Goal: Information Seeking & Learning: Find contact information

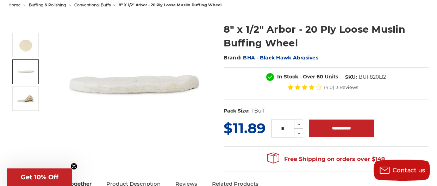
click at [27, 67] on img at bounding box center [26, 72] width 18 height 18
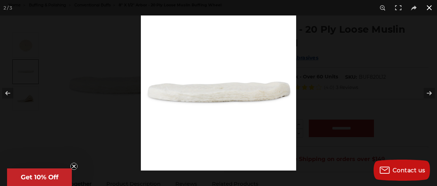
click at [429, 7] on button at bounding box center [430, 8] width 16 height 16
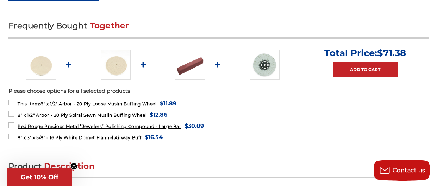
scroll to position [269, 0]
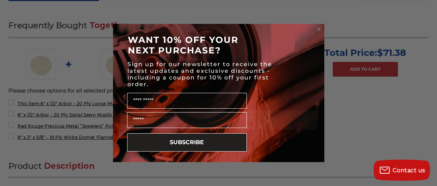
click at [319, 29] on icon "Close dialog" at bounding box center [319, 29] width 3 height 3
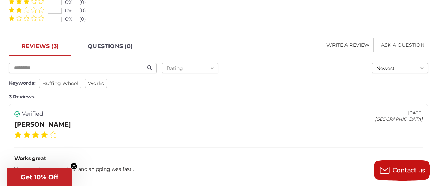
scroll to position [0, 0]
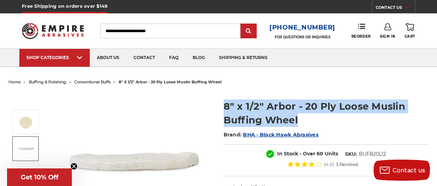
drag, startPoint x: 298, startPoint y: 122, endPoint x: 221, endPoint y: 108, distance: 78.5
click at [221, 108] on section "8" x 1/2" Arbor - 20 Ply Loose Muslin Buffing Wheel Brand: BHA - Black Hawk Abr…" at bounding box center [326, 143] width 215 height 103
copy h1 "8" x 1/2" Arbor - 20 Ply Loose Muslin Buffing Wheel"
click at [159, 33] on input "Search" at bounding box center [170, 31] width 140 height 15
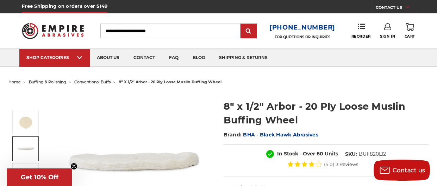
paste input "**********"
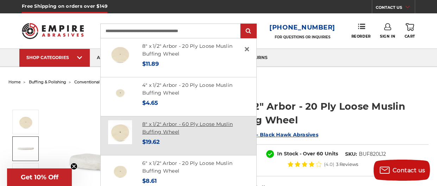
type input "**********"
click at [174, 123] on link "8" x 1/2" Arbor - 60 Ply Loose Muslin Buffing Wheel" at bounding box center [187, 128] width 91 height 14
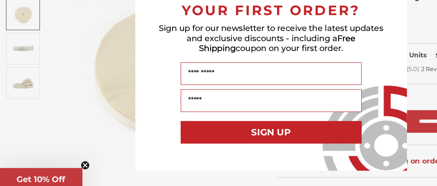
scroll to position [73, 0]
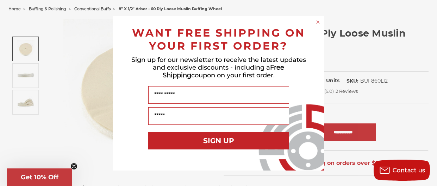
click at [320, 21] on circle "Close dialog" at bounding box center [318, 22] width 7 height 7
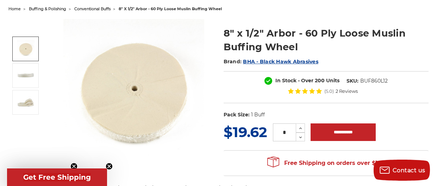
scroll to position [0, 0]
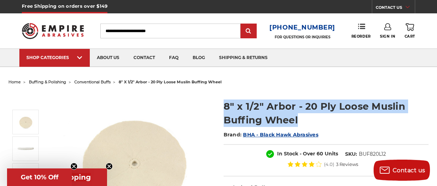
drag, startPoint x: 297, startPoint y: 121, endPoint x: 226, endPoint y: 104, distance: 73.1
click at [226, 104] on h1 "8" x 1/2" Arbor - 20 Ply Loose Muslin Buffing Wheel" at bounding box center [326, 113] width 205 height 27
copy h1 "8" x 1/2" Arbor - 20 Ply Loose Muslin Buffing Wheel"
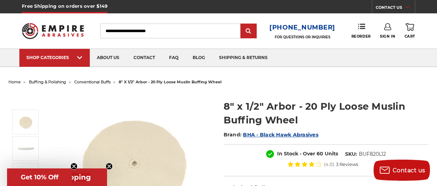
click at [145, 34] on input "Search" at bounding box center [170, 31] width 140 height 15
paste input "**********"
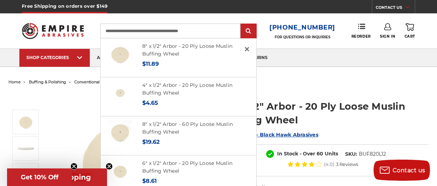
drag, startPoint x: 162, startPoint y: 31, endPoint x: 151, endPoint y: 30, distance: 11.0
click at [151, 30] on input "**********" at bounding box center [170, 31] width 140 height 15
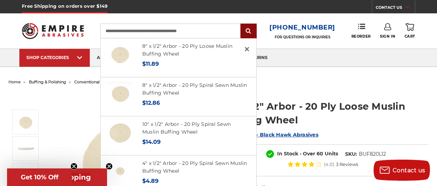
type input "**********"
click at [251, 31] on input "submit" at bounding box center [249, 31] width 14 height 14
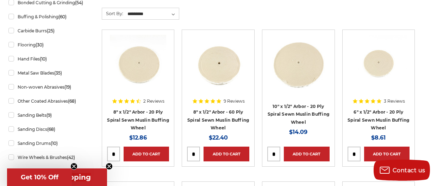
scroll to position [183, 0]
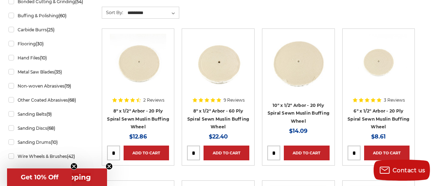
click at [200, 113] on h4 "8" x 1/2" Arbor - 60 Ply Spiral Sewn Muslin Buffing Wheel" at bounding box center [218, 119] width 62 height 24
click at [215, 110] on link "8" x 1/2" Arbor - 60 Ply Spiral Sewn Muslin Buffing Wheel" at bounding box center [218, 119] width 62 height 21
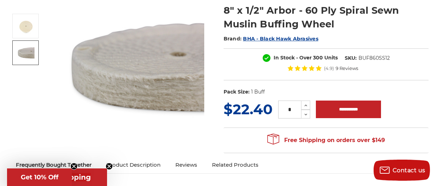
scroll to position [97, 0]
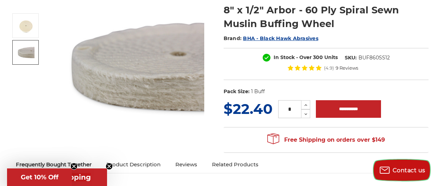
click at [399, 168] on span "Contact us" at bounding box center [409, 170] width 33 height 7
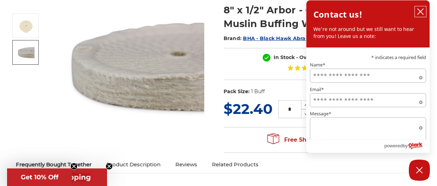
click at [422, 11] on icon "close chatbox" at bounding box center [421, 12] width 6 height 6
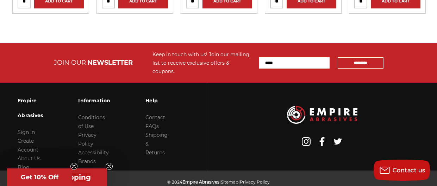
scroll to position [2373, 0]
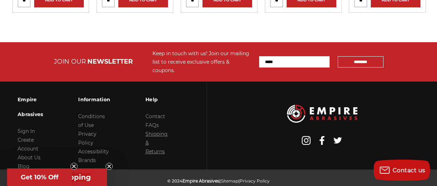
click at [163, 131] on link "Shipping & Returns" at bounding box center [156, 143] width 22 height 24
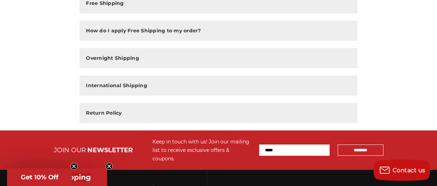
scroll to position [264, 0]
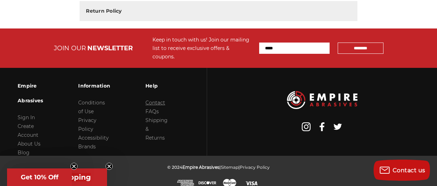
click at [152, 100] on link "Contact" at bounding box center [155, 103] width 20 height 6
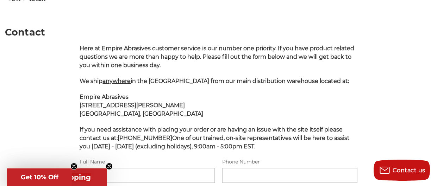
scroll to position [99, 0]
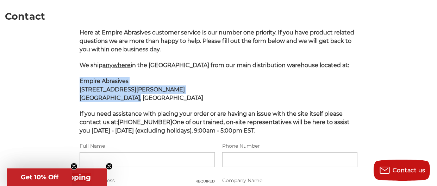
drag, startPoint x: 129, startPoint y: 106, endPoint x: 75, endPoint y: 90, distance: 56.2
click at [75, 90] on main "Contact Here at Empire Abrasives customer service is our number one priority. I…" at bounding box center [219, 165] width 428 height 352
copy p "Empire Abrasives [STREET_ADDRESS][PERSON_NAME]"
